Goal: Information Seeking & Learning: Check status

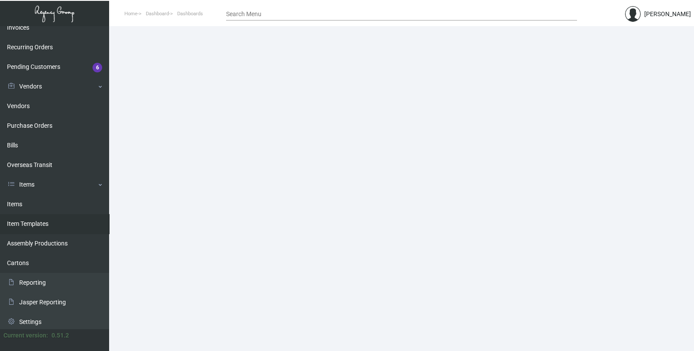
scroll to position [128, 0]
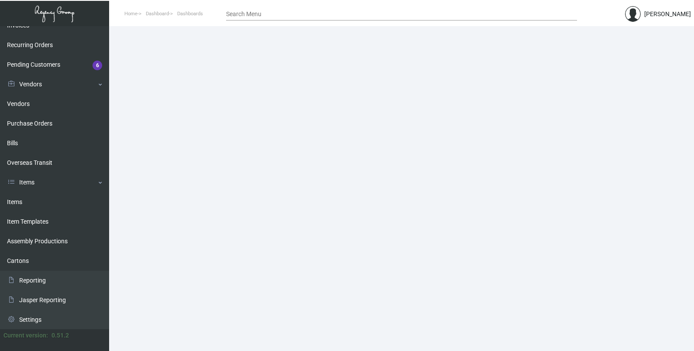
drag, startPoint x: 17, startPoint y: 206, endPoint x: 146, endPoint y: 209, distance: 128.3
click at [17, 206] on link "Items" at bounding box center [54, 202] width 109 height 20
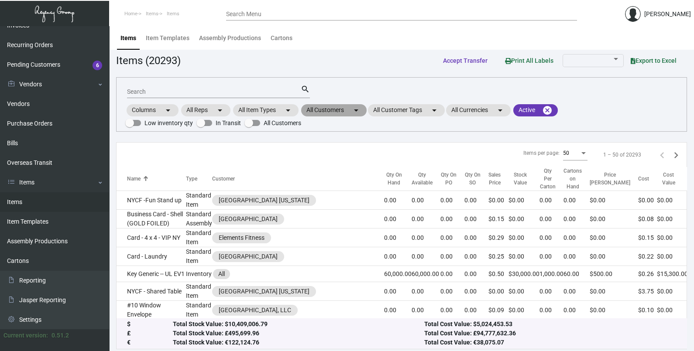
click at [352, 107] on mat-chip "All Customers arrow_drop_down" at bounding box center [333, 110] width 65 height 12
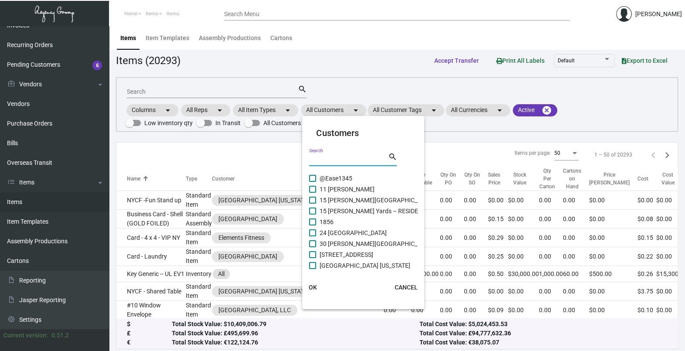
click at [332, 158] on input "Search" at bounding box center [348, 159] width 79 height 7
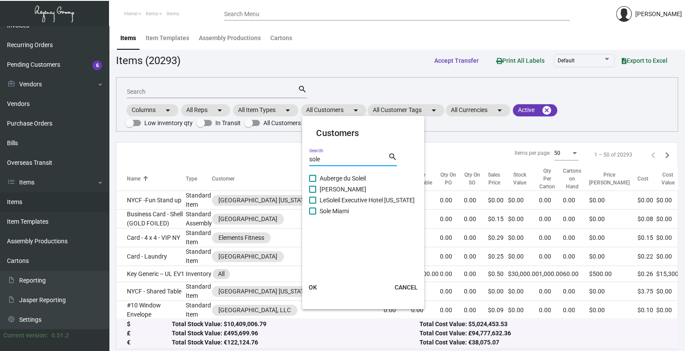
type input "sole"
click at [327, 212] on span "Sole Miami" at bounding box center [334, 211] width 29 height 10
click at [313, 215] on input "Sole Miami" at bounding box center [312, 215] width 0 height 0
checkbox input "true"
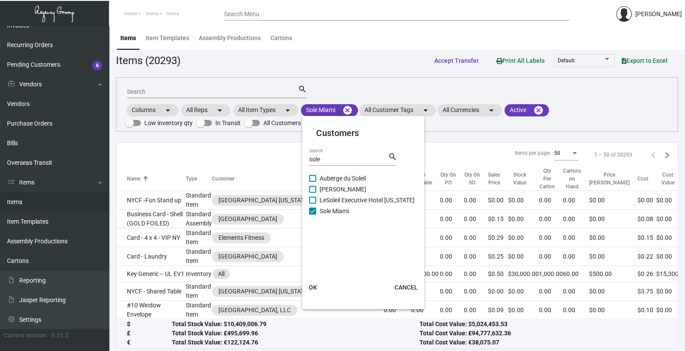
click at [314, 284] on span "OK" at bounding box center [313, 287] width 8 height 7
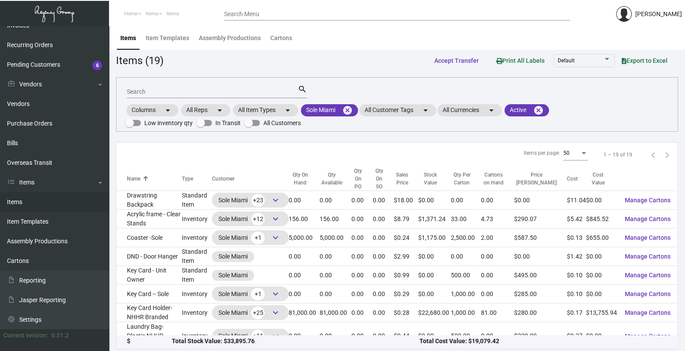
click at [174, 91] on input "Search" at bounding box center [212, 92] width 171 height 7
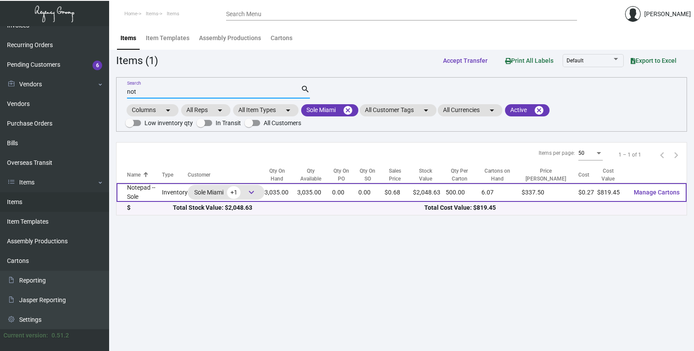
type input "not"
click at [152, 186] on td "Notepad -- Sole" at bounding box center [138, 192] width 45 height 19
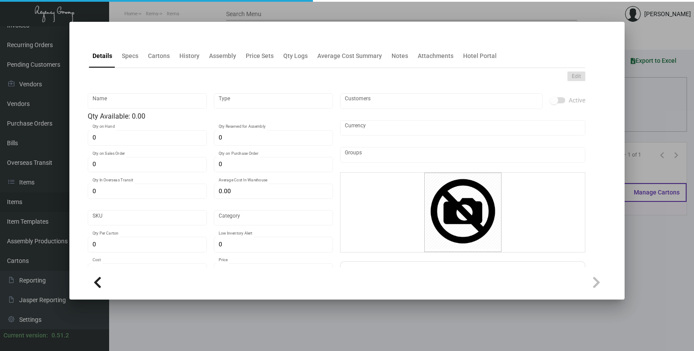
type input "Notepad -- Sole"
type input "Inventory"
type input "3,035"
type input "$ 0.27"
type input "Standard"
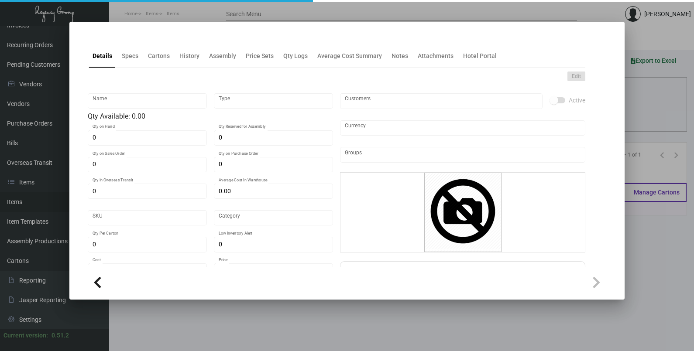
type input "500"
type input "$ 0.27"
type input "$ 0.675"
checkbox input "true"
type input "United States Dollar $"
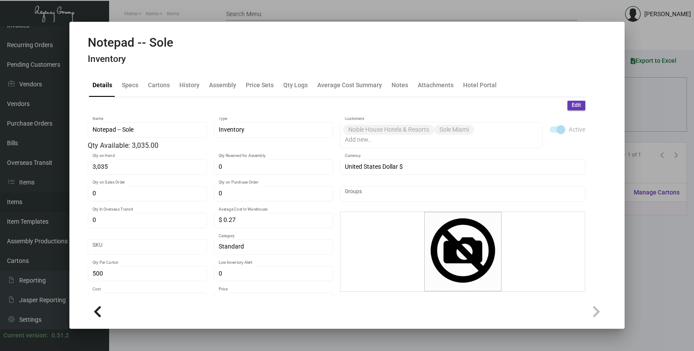
click at [687, 103] on div at bounding box center [347, 175] width 694 height 351
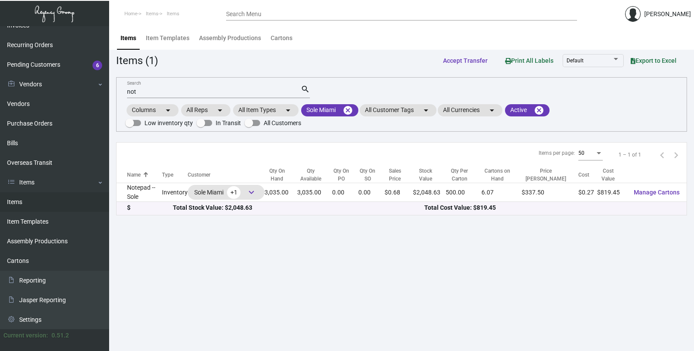
click at [162, 87] on div "not Search" at bounding box center [214, 92] width 174 height 14
type input "n"
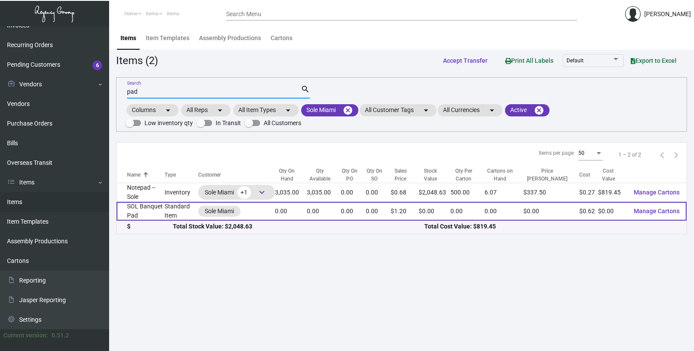
type input "pad"
click at [317, 217] on td "0.00" at bounding box center [324, 211] width 34 height 19
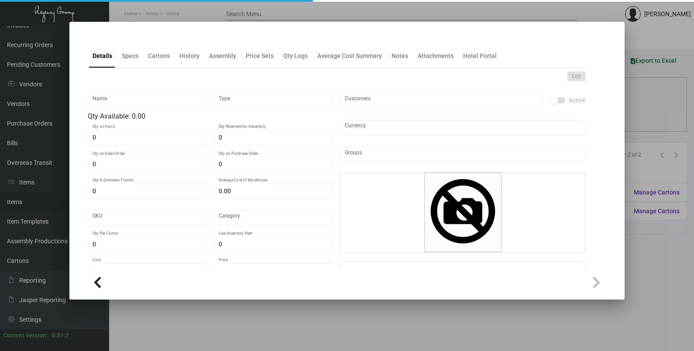
type input "SOL Banquet Pad"
type input "Standard Item"
type input "$ 0.00"
type input "Standard"
type input "$ 0.62"
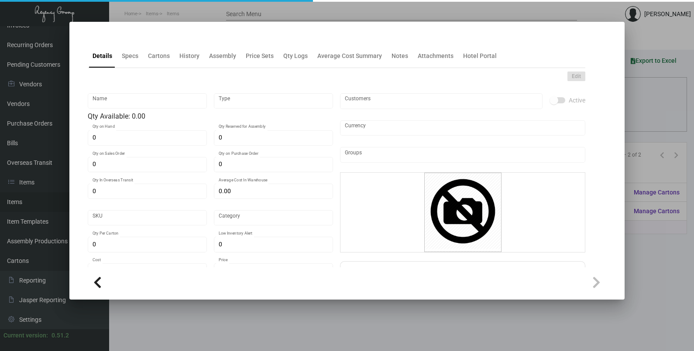
type input "$ 1.20"
checkbox input "true"
type input "United States Dollar $"
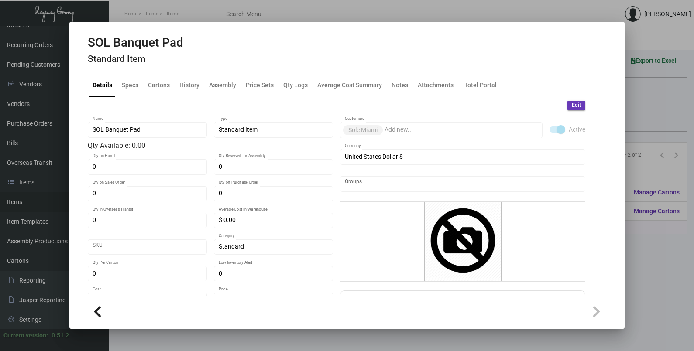
click at [202, 87] on div "Details Specs Cartons History Assembly Price Sets Qty Logs Average Cost Summary…" at bounding box center [336, 85] width 497 height 24
click at [198, 87] on div "History" at bounding box center [189, 85] width 27 height 21
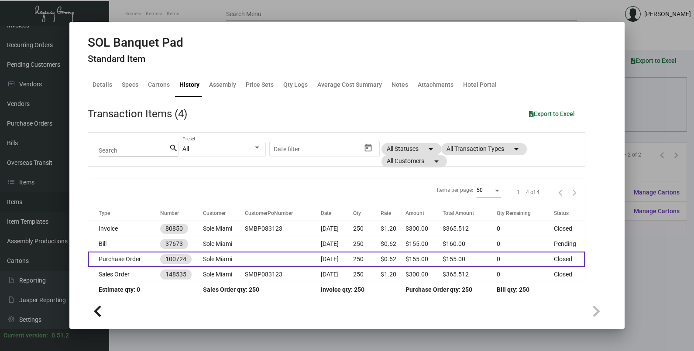
click at [256, 256] on td at bounding box center [283, 259] width 76 height 15
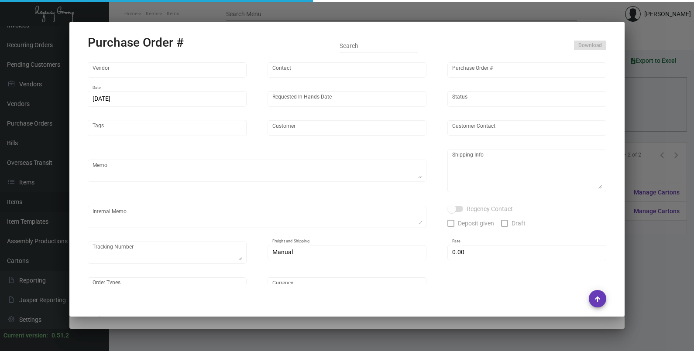
type input "[PERSON_NAME] Printing"
type input "[PERSON_NAME]"
type input "100724"
type input "[DATE]"
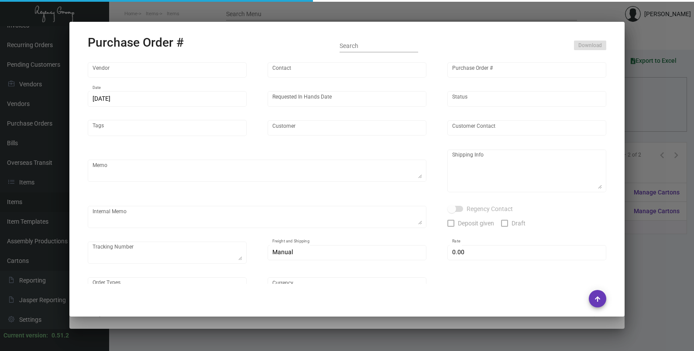
type input "Sole Miami"
type input "[PERSON_NAME]"
type textarea "PLEASE SEND PDF PROOFS TO OUR ART TEAM ; [EMAIL_ADDRESS][DOMAIN_NAME] WITH ME I…"
type textarea "Sole Miami - [PERSON_NAME] [STREET_ADDRESS][PERSON_NAME]"
type textarea "9.13 - Proofs sent over; APPROVED."
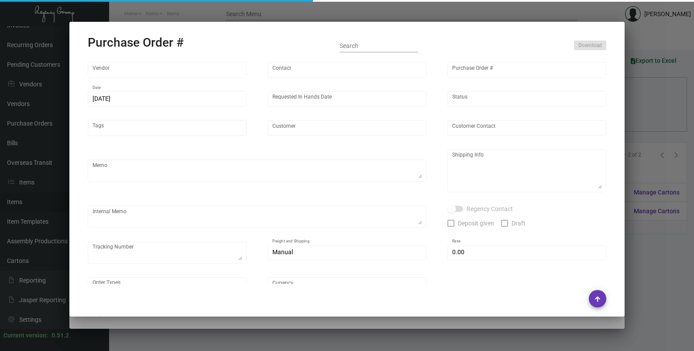
type input "$ 0.00"
type input "United States Dollar $"
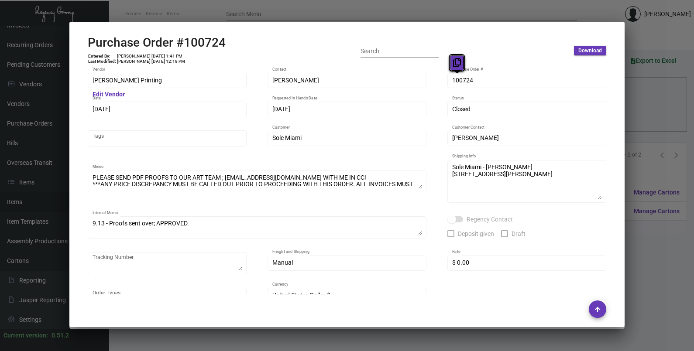
drag, startPoint x: 459, startPoint y: 79, endPoint x: 457, endPoint y: 68, distance: 10.7
click at [457, 68] on button at bounding box center [457, 63] width 14 height 16
click at [116, 106] on div "[DATE] Date" at bounding box center [167, 108] width 150 height 17
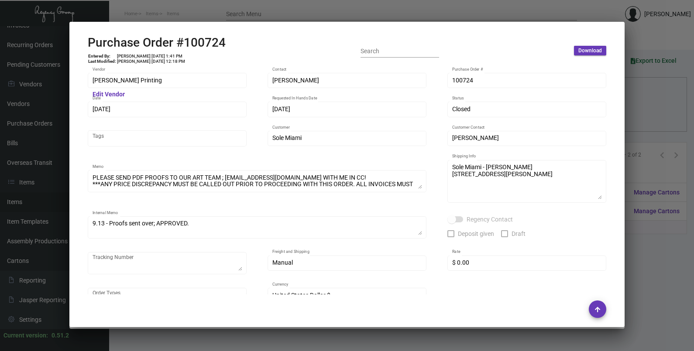
click at [116, 105] on div "[DATE] Date" at bounding box center [167, 108] width 150 height 17
drag, startPoint x: 116, startPoint y: 109, endPoint x: 109, endPoint y: 92, distance: 18.4
click at [109, 92] on icon at bounding box center [107, 91] width 8 height 9
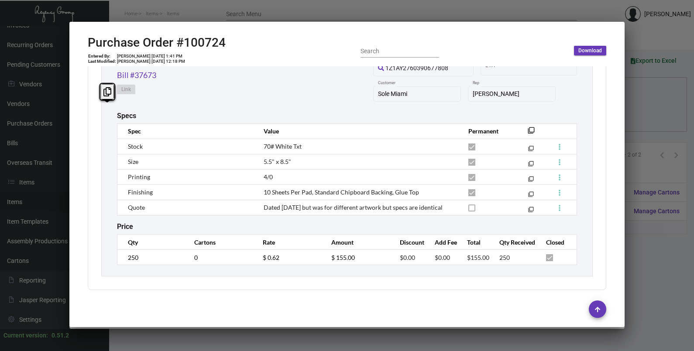
scroll to position [475, 0]
click at [122, 260] on td "250" at bounding box center [151, 256] width 68 height 15
click at [255, 263] on td "$ 0.62" at bounding box center [288, 256] width 68 height 15
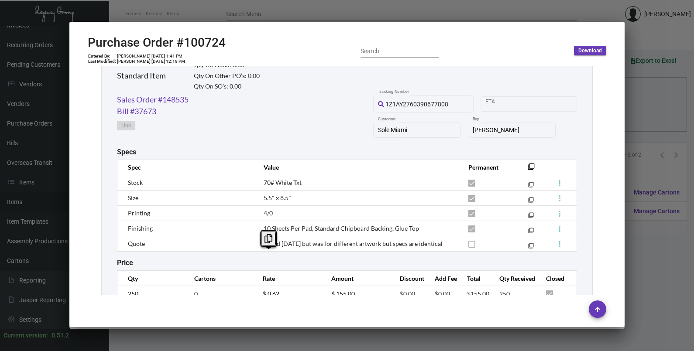
scroll to position [421, 0]
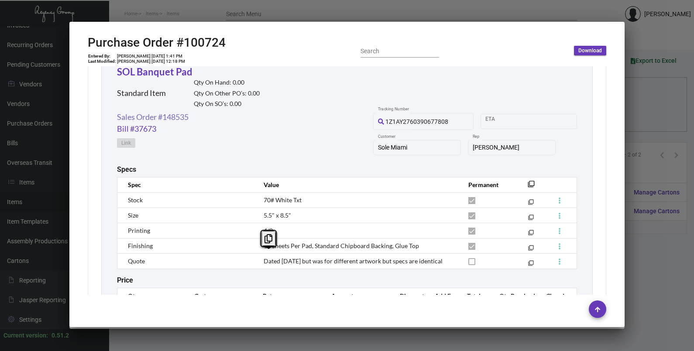
click at [174, 119] on link "Sales Order #148535" at bounding box center [153, 117] width 72 height 12
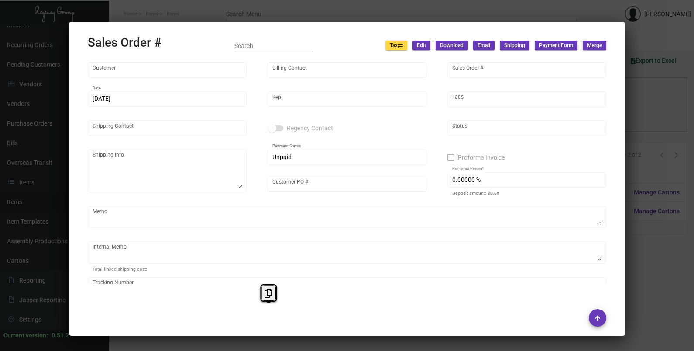
type input "Sole Miami"
type input "[PERSON_NAME]"
type input "148535"
type input "[DATE]"
type input "[PERSON_NAME]"
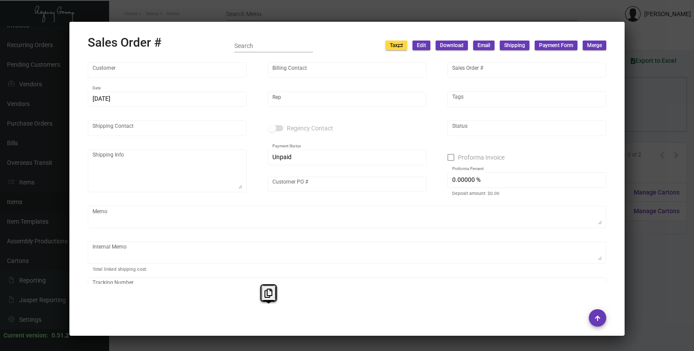
type input "[PERSON_NAME]"
type textarea "Sole Miami - [PERSON_NAME] [STREET_ADDRESS][PERSON_NAME]"
type input "SMBP083123"
type textarea "[DATE] Shipped from [PERSON_NAME] Printing by UPS Ground Cost $19.42"
type input "United States Dollar $"
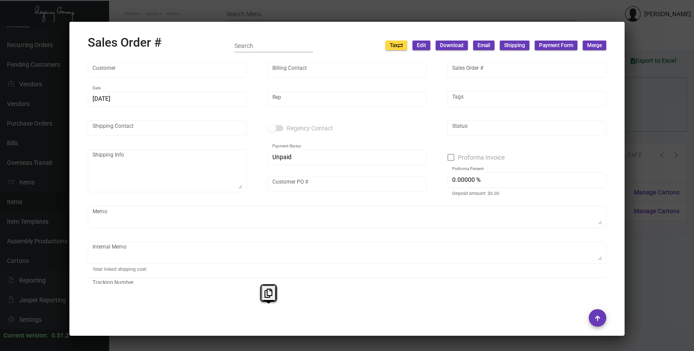
type input "$ 41.60"
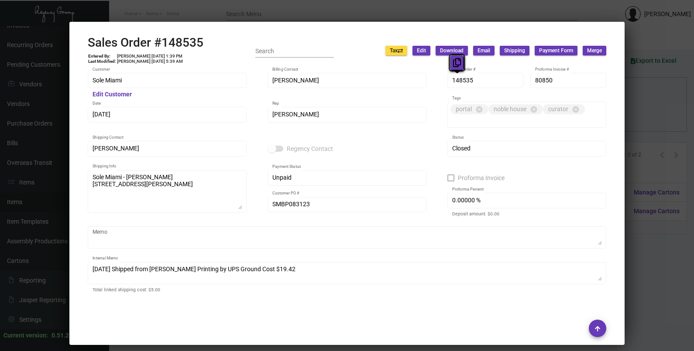
drag, startPoint x: 462, startPoint y: 79, endPoint x: 462, endPoint y: 57, distance: 22.7
click at [455, 64] on icon at bounding box center [457, 62] width 8 height 9
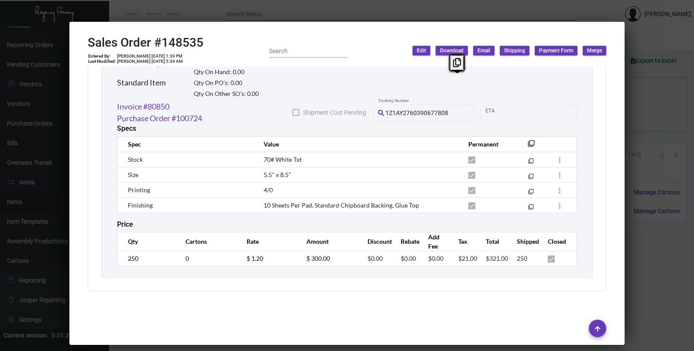
scroll to position [511, 0]
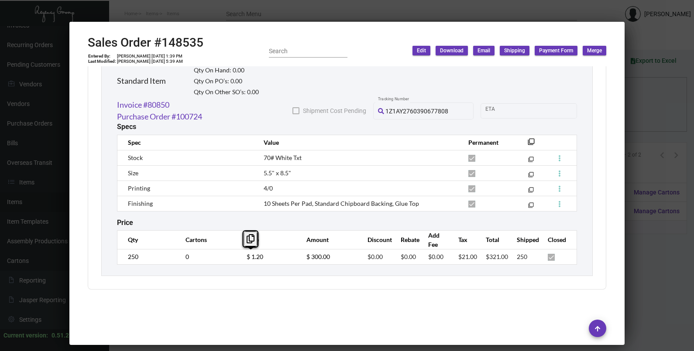
click at [238, 257] on td "$ 1.20" at bounding box center [268, 256] width 60 height 15
